Goal: Task Accomplishment & Management: Manage account settings

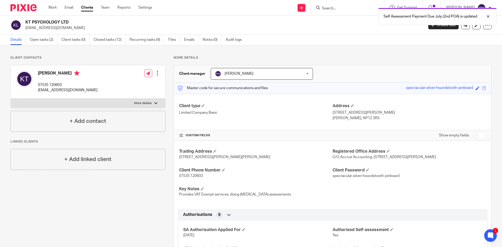
scroll to position [262, 0]
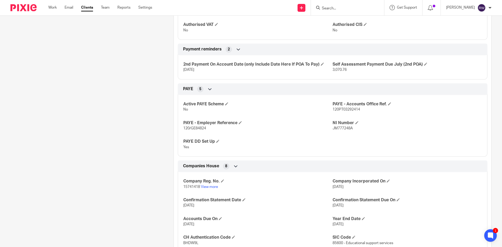
click at [334, 8] on input "Search" at bounding box center [345, 8] width 47 height 5
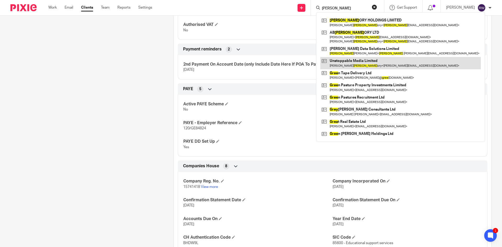
type input "greg"
click at [362, 64] on link at bounding box center [400, 63] width 161 height 12
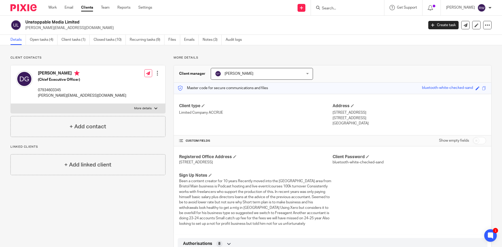
click at [351, 10] on input "Search" at bounding box center [345, 8] width 47 height 5
click at [87, 10] on link "Clients" at bounding box center [87, 7] width 12 height 5
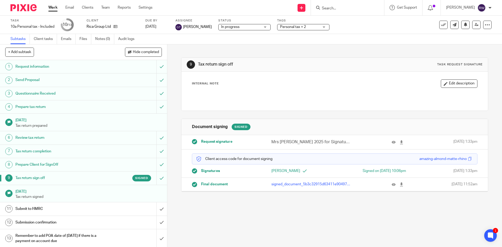
scroll to position [1, 0]
click at [472, 28] on link at bounding box center [476, 25] width 8 height 8
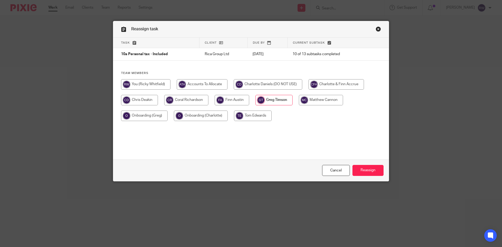
click at [196, 105] on input "radio" at bounding box center [186, 100] width 44 height 10
radio input "true"
click at [372, 172] on input "Reassign" at bounding box center [368, 170] width 31 height 11
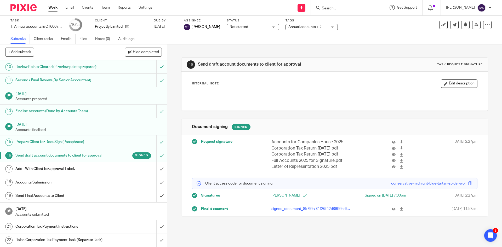
scroll to position [140, 0]
click at [475, 25] on icon at bounding box center [477, 25] width 4 height 4
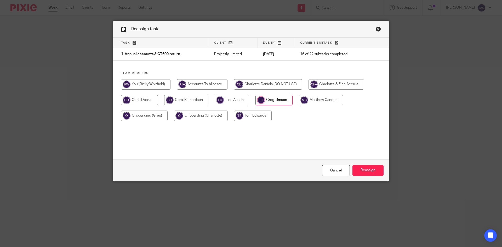
click at [311, 100] on input "radio" at bounding box center [321, 100] width 44 height 10
radio input "true"
click at [367, 172] on input "Reassign" at bounding box center [368, 170] width 31 height 11
